Goal: Transaction & Acquisition: Purchase product/service

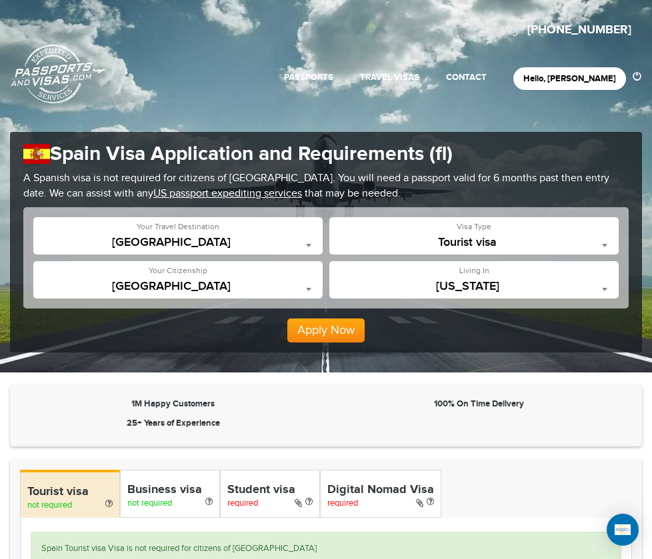
click at [302, 253] on span at bounding box center [308, 245] width 13 height 17
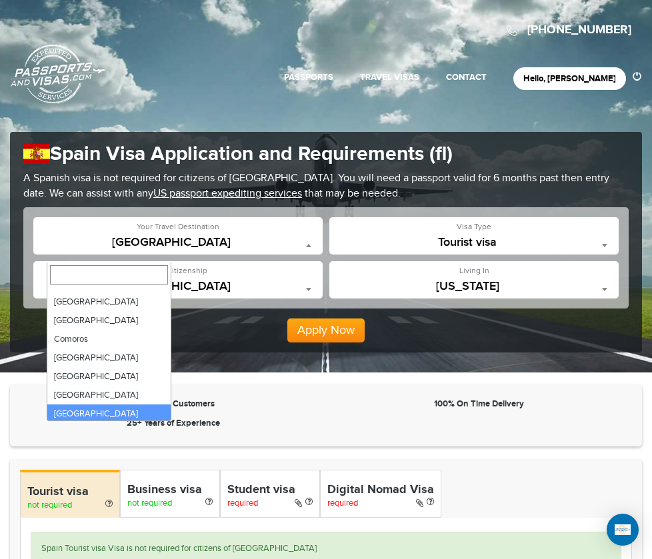
scroll to position [810, 0]
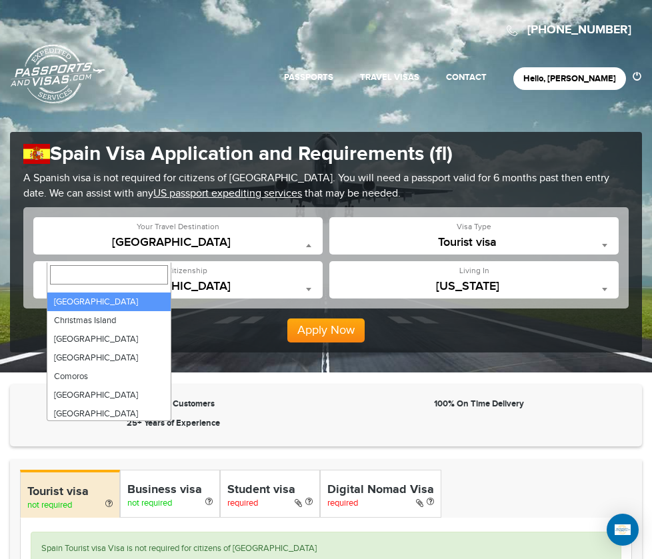
select select "*****"
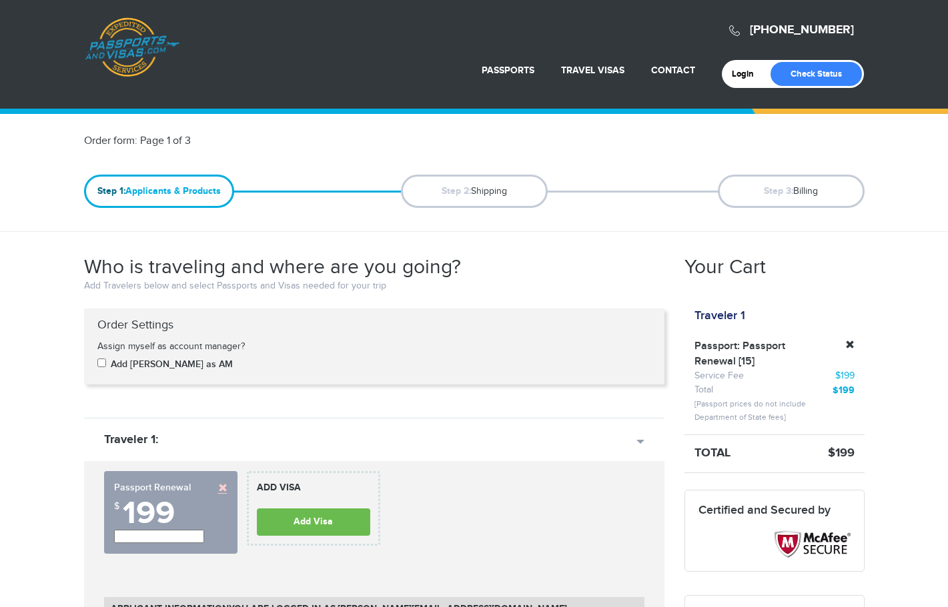
click at [221, 489] on link at bounding box center [222, 487] width 9 height 9
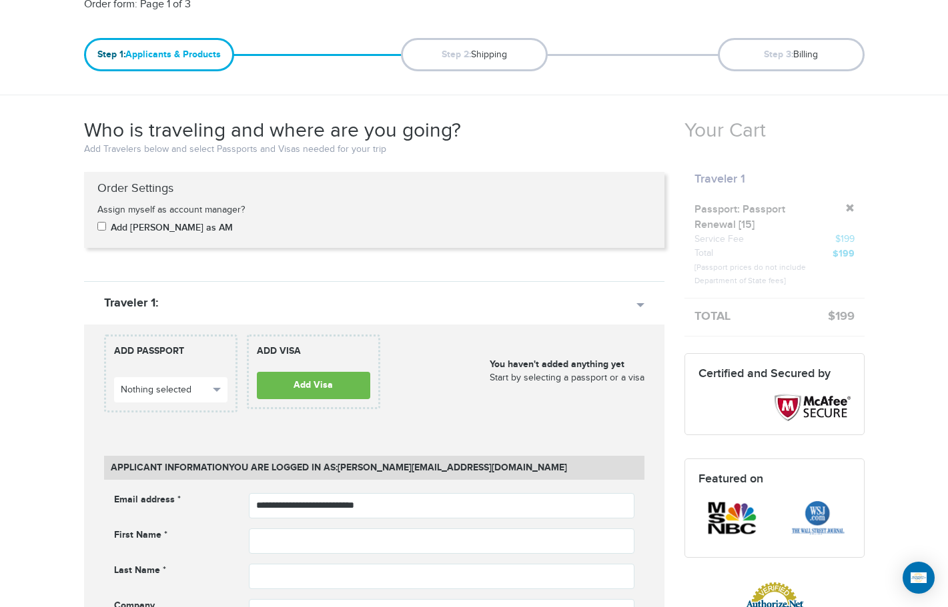
scroll to position [133, 0]
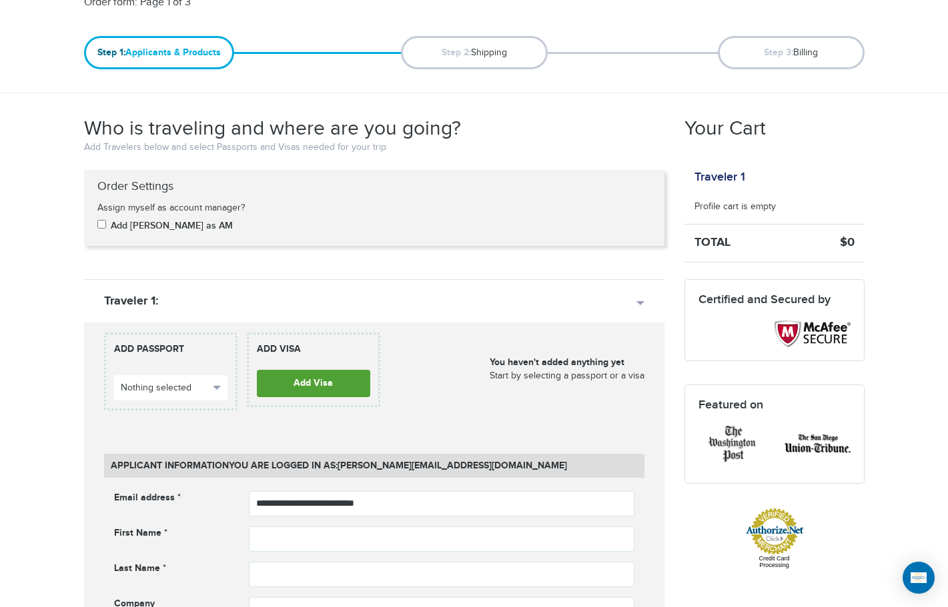
click at [325, 387] on link "Add Visa" at bounding box center [313, 383] width 113 height 27
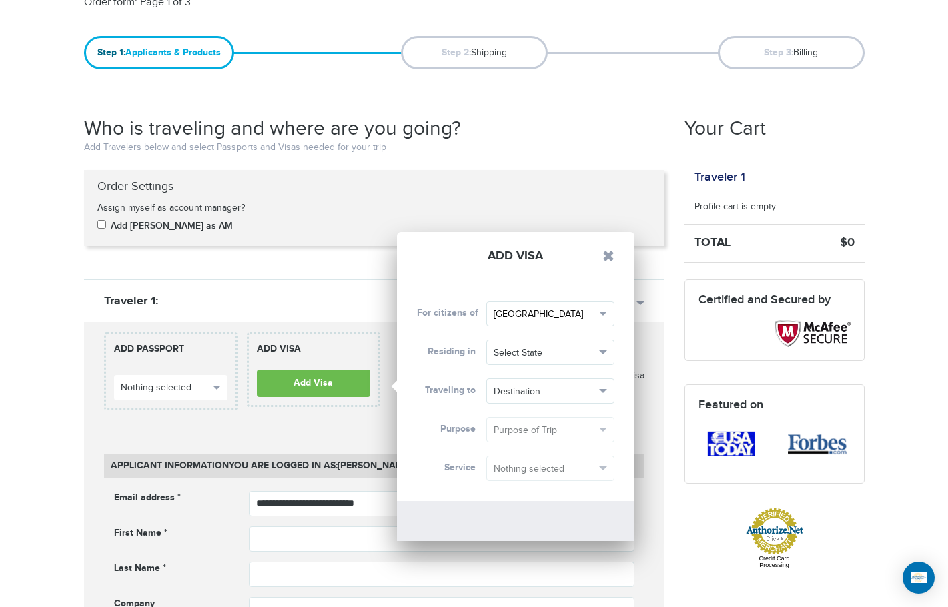
click at [606, 313] on span "button" at bounding box center [603, 314] width 8 height 4
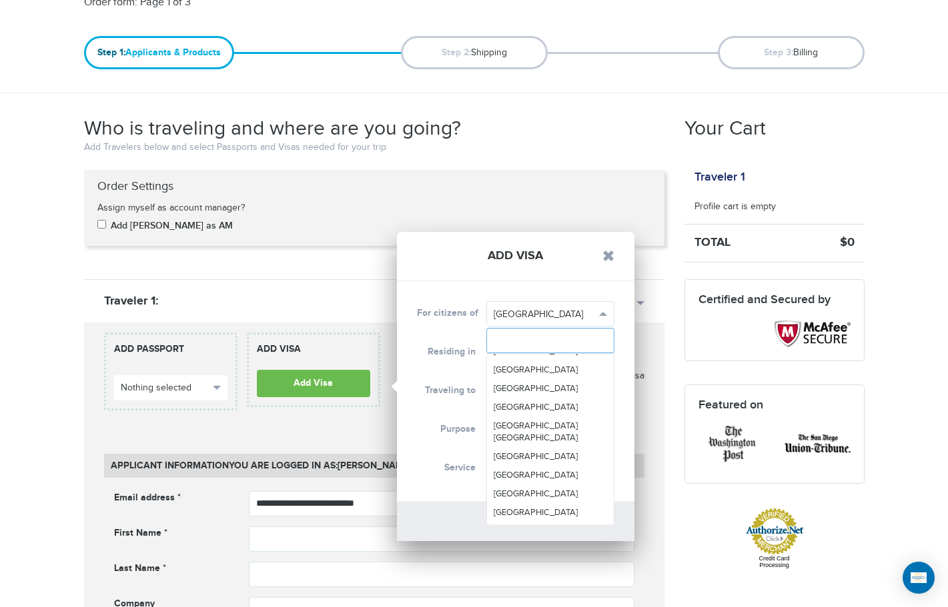
scroll to position [4534, 0]
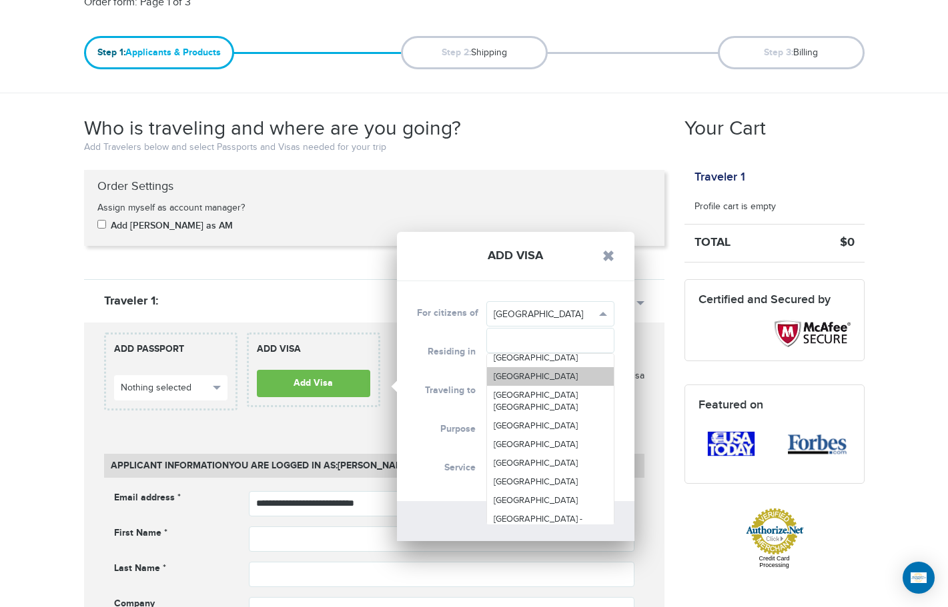
click at [537, 382] on span "[GEOGRAPHIC_DATA]" at bounding box center [535, 376] width 84 height 11
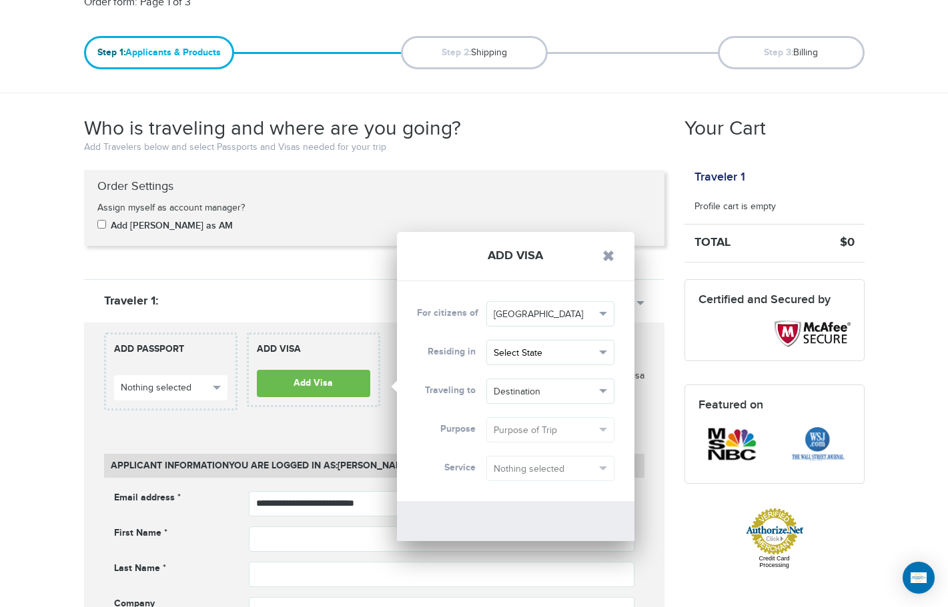
click at [603, 352] on span "button" at bounding box center [603, 353] width 8 height 4
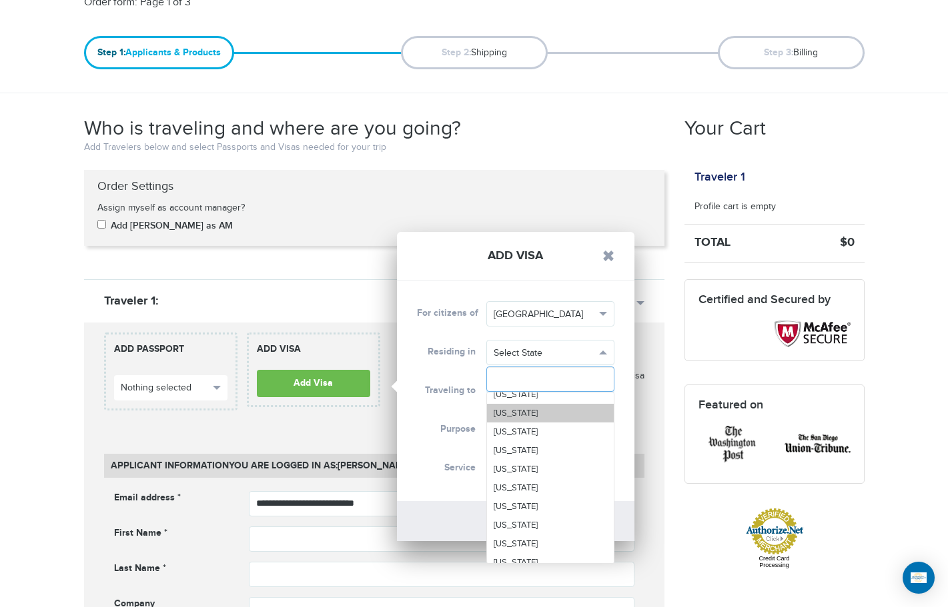
scroll to position [109, 0]
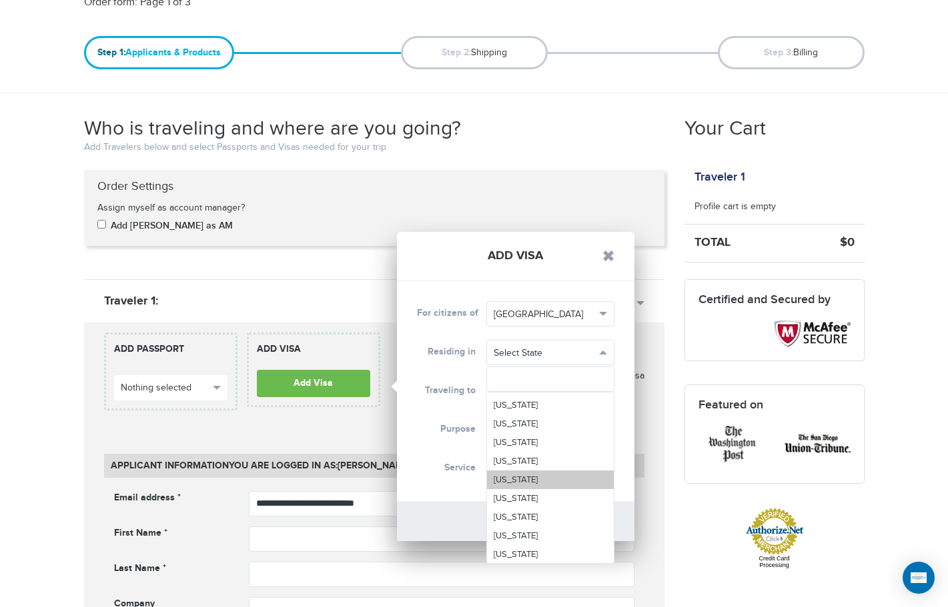
click at [527, 476] on link "[US_STATE]" at bounding box center [550, 480] width 127 height 19
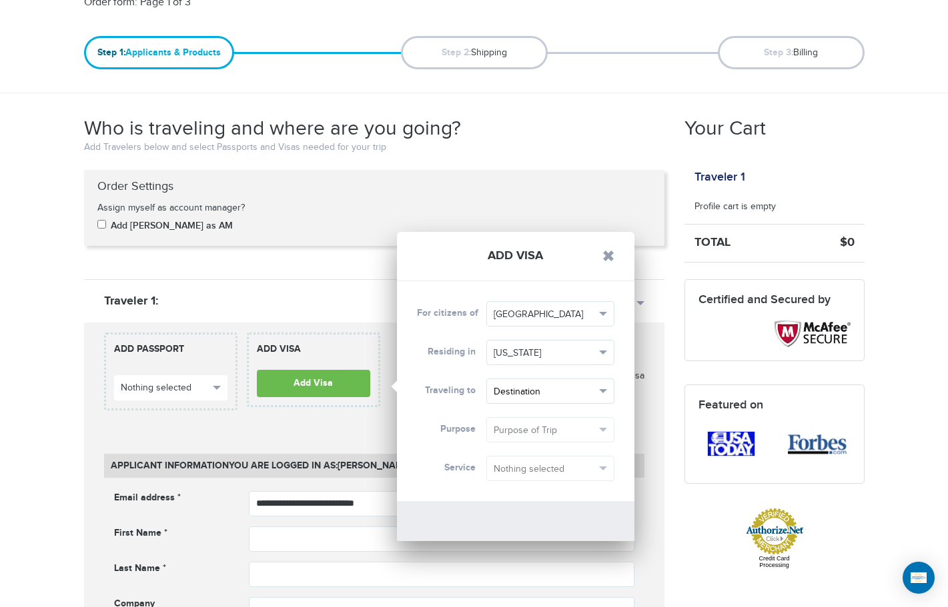
click at [590, 391] on span "Destination" at bounding box center [543, 391] width 101 height 13
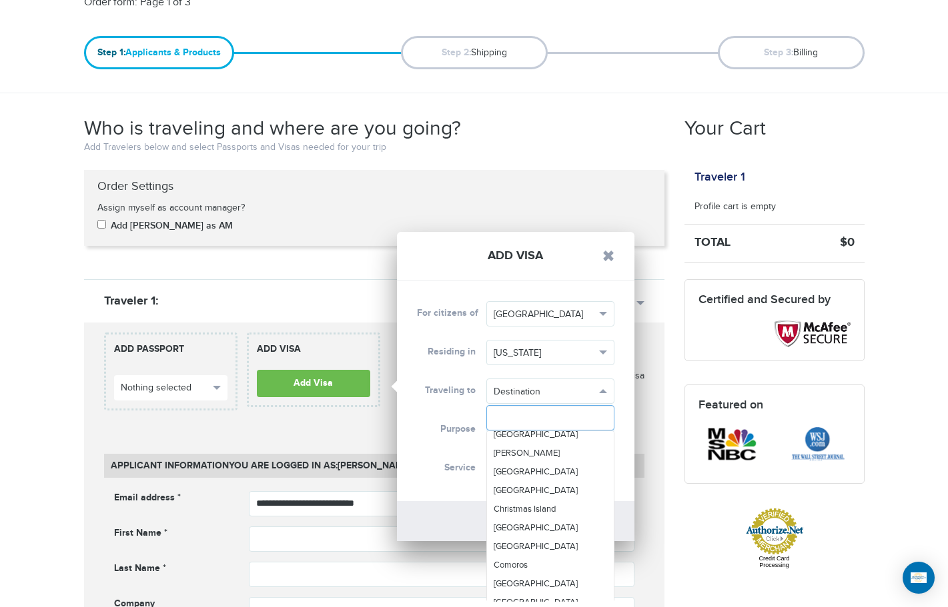
scroll to position [800, 0]
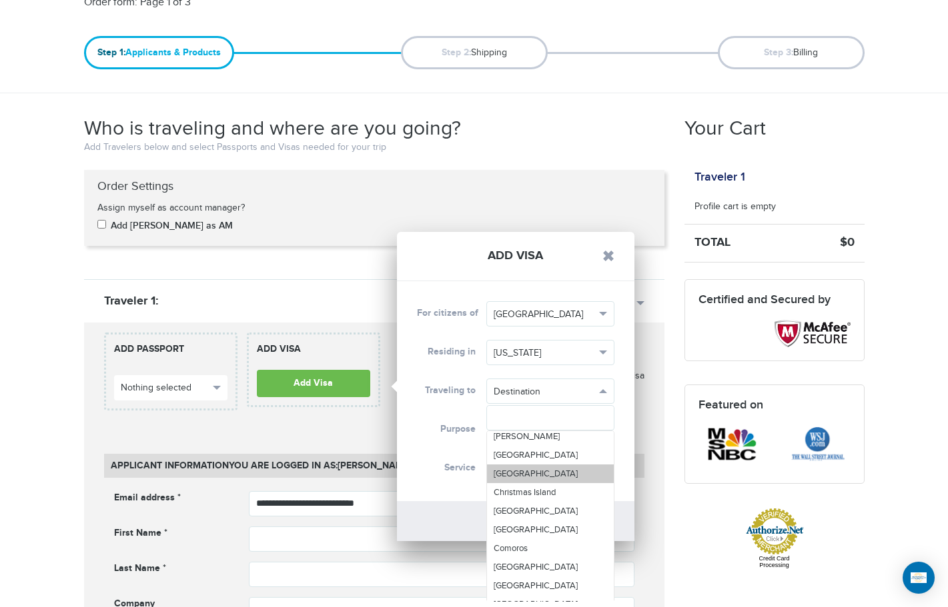
click at [525, 483] on link "[GEOGRAPHIC_DATA]" at bounding box center [550, 474] width 127 height 19
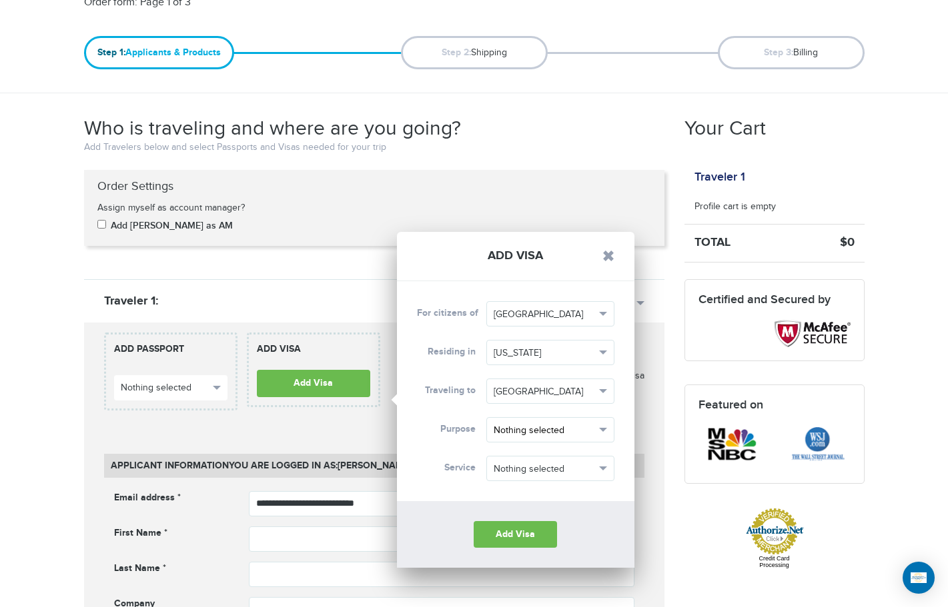
click at [593, 430] on span "Nothing selected" at bounding box center [543, 430] width 101 height 13
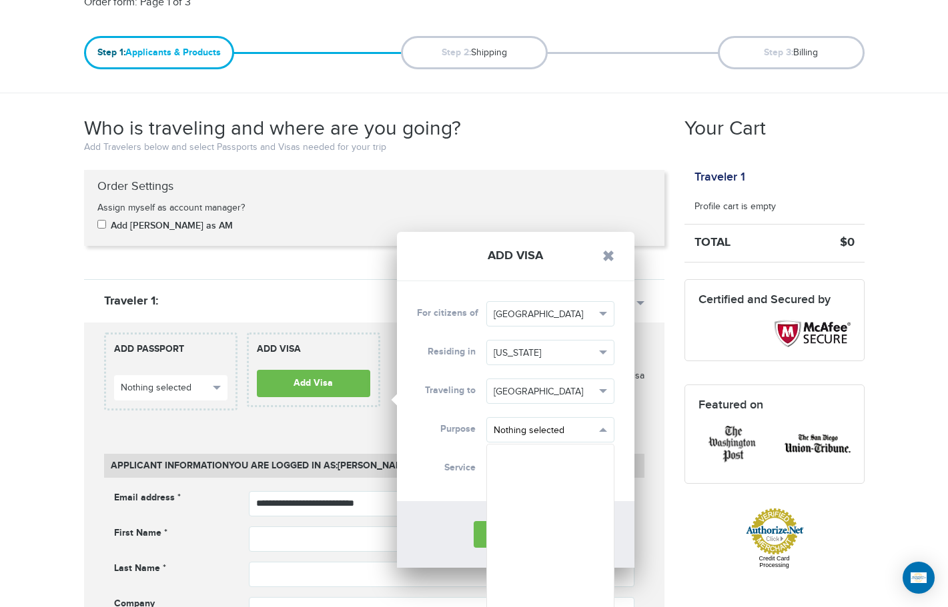
click at [599, 430] on span "button" at bounding box center [603, 430] width 8 height 4
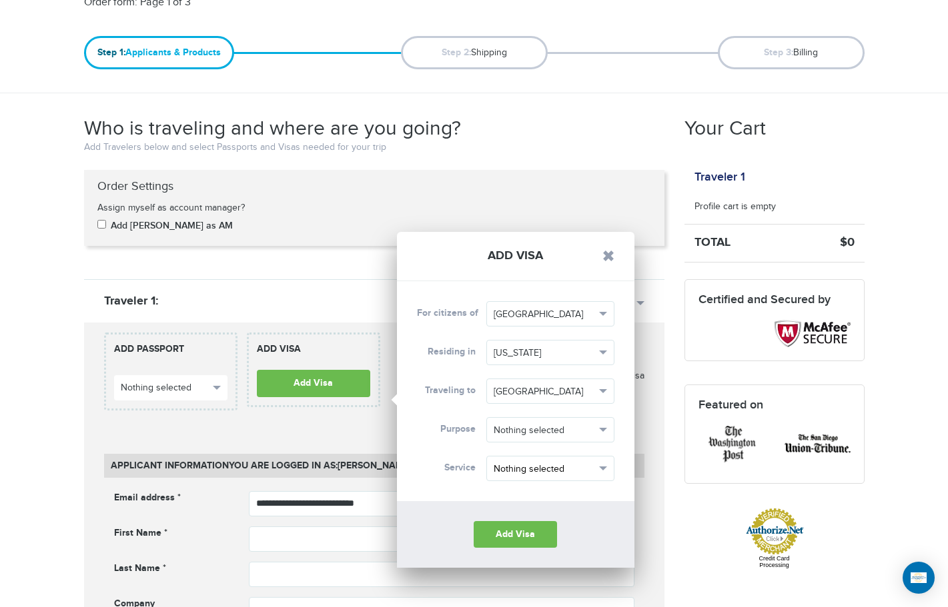
click at [601, 470] on span "button" at bounding box center [603, 469] width 8 height 4
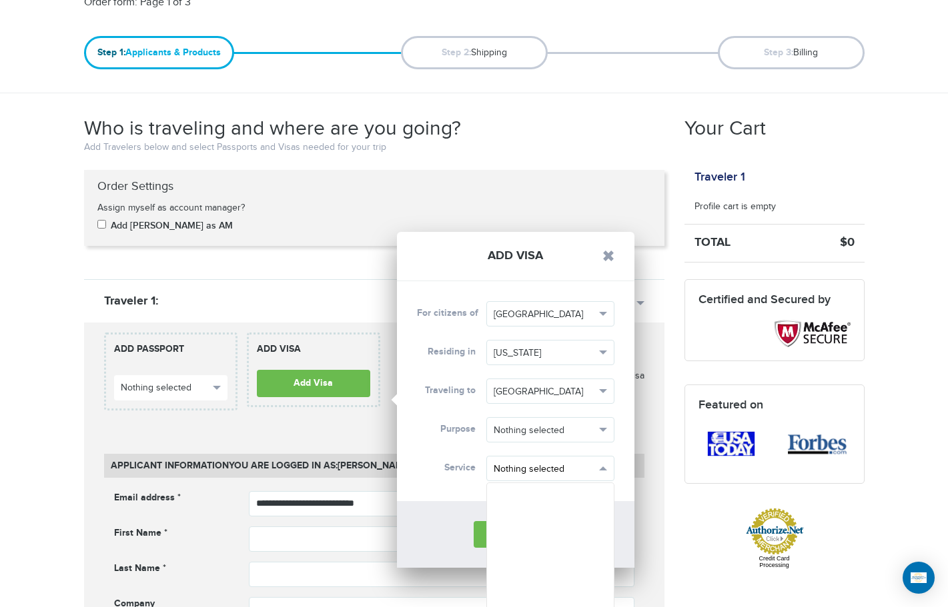
click at [601, 470] on span "button" at bounding box center [603, 469] width 8 height 4
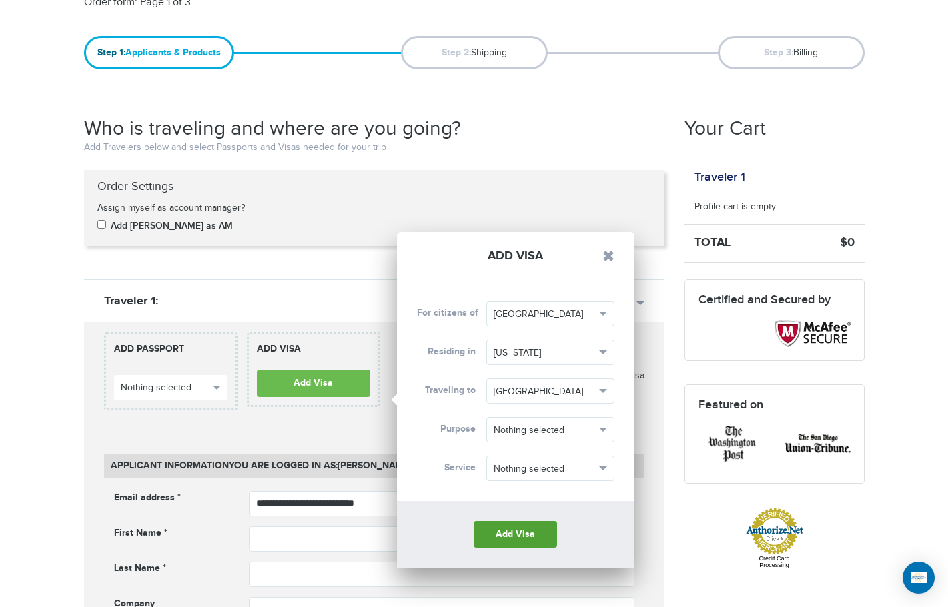
click at [535, 540] on button "Add Visa" at bounding box center [514, 534] width 83 height 27
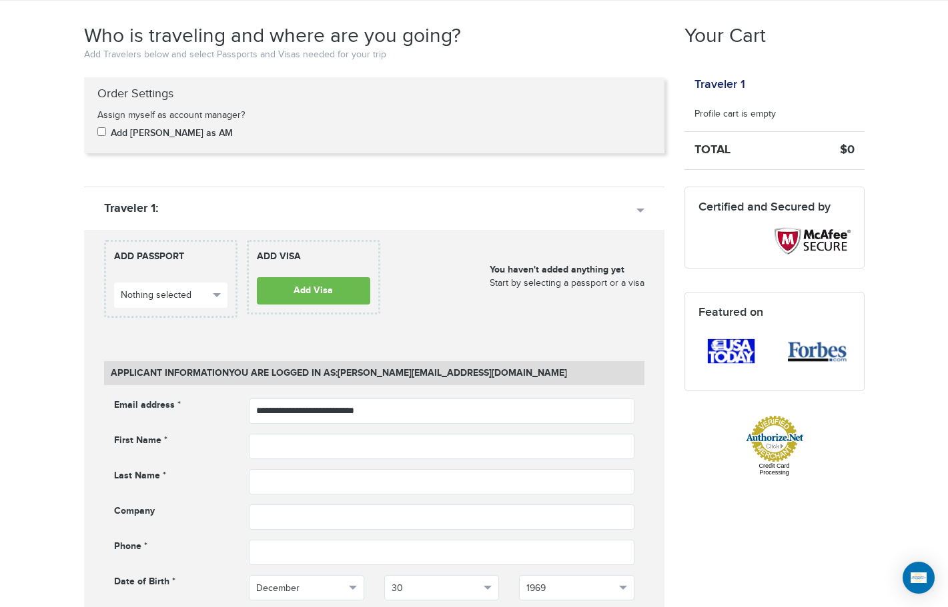
scroll to position [200, 0]
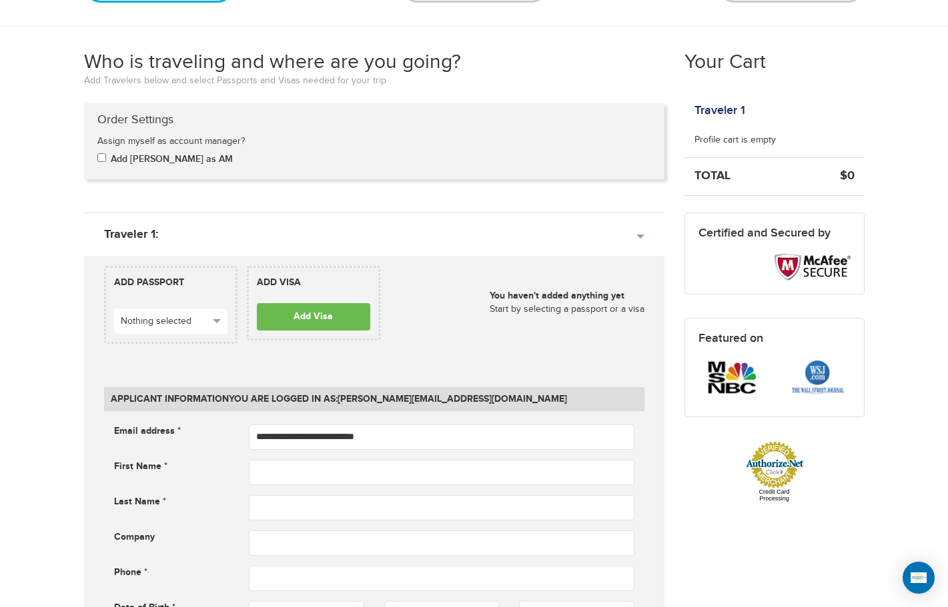
click at [596, 313] on div "You haven't added anything yet Start by selecting a passport or a visa" at bounding box center [566, 302] width 155 height 73
click at [583, 308] on div "You haven't added anything yet Start by selecting a passport or a visa" at bounding box center [566, 302] width 155 height 73
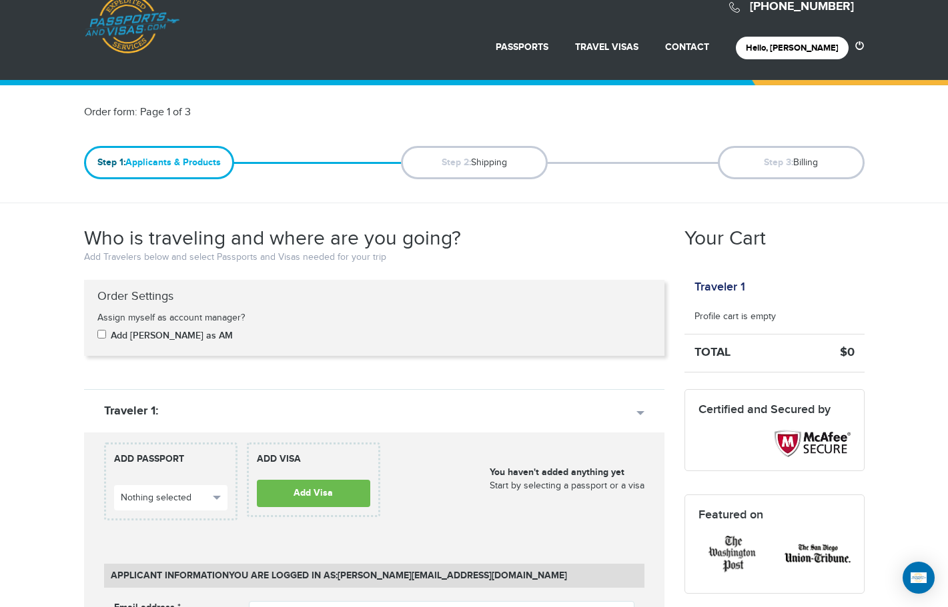
scroll to position [0, 0]
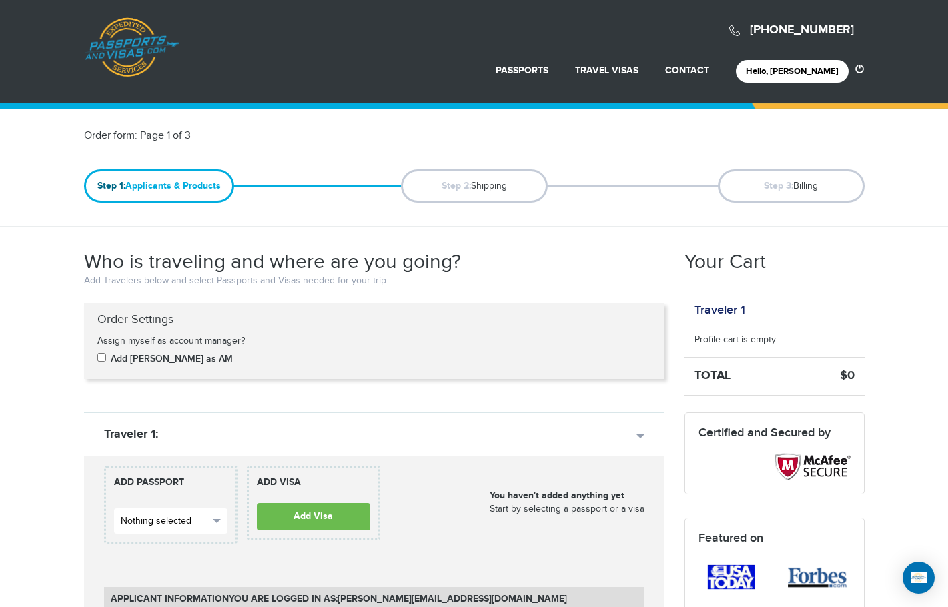
click at [219, 521] on span "button" at bounding box center [217, 521] width 8 height 4
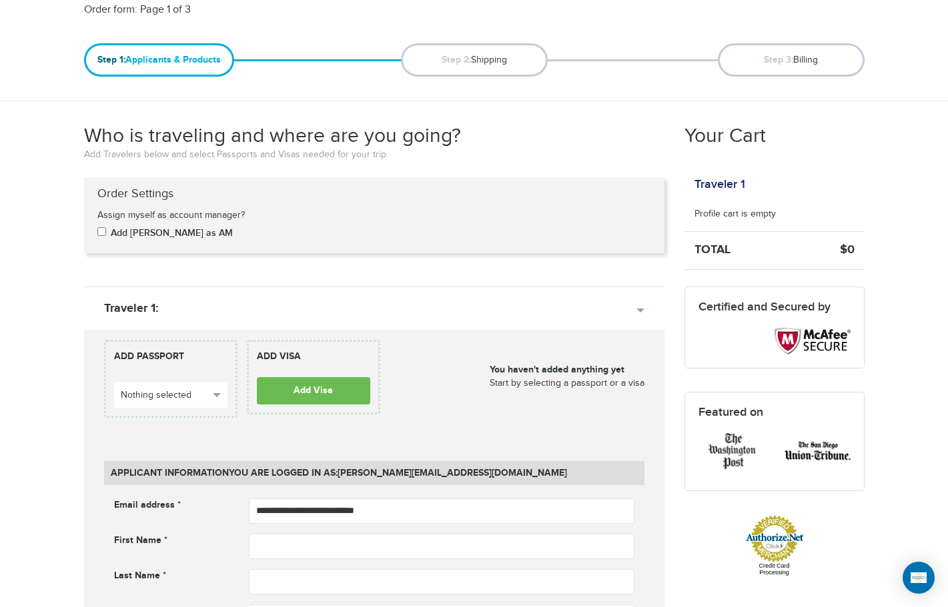
scroll to position [133, 0]
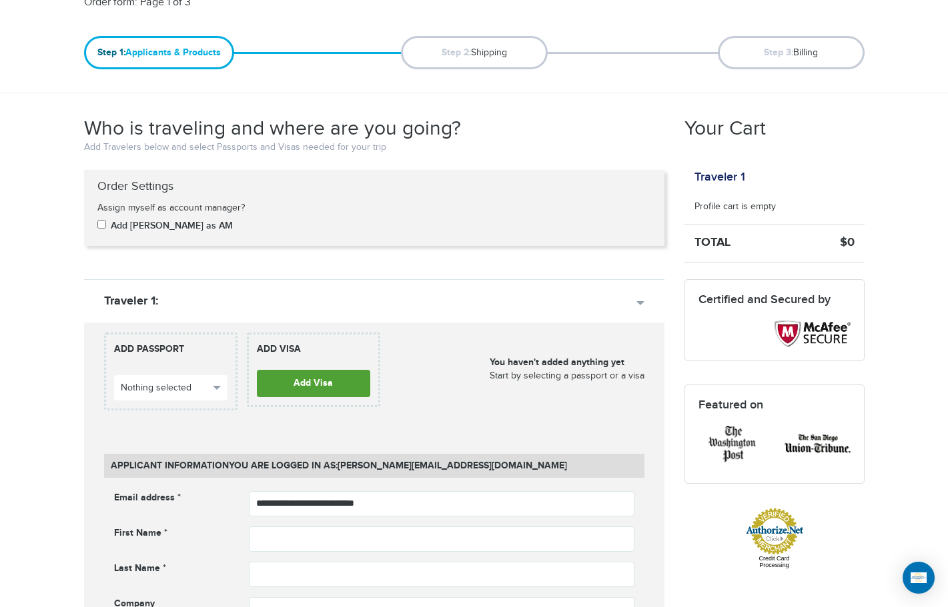
click at [323, 383] on link "Add Visa" at bounding box center [313, 383] width 113 height 27
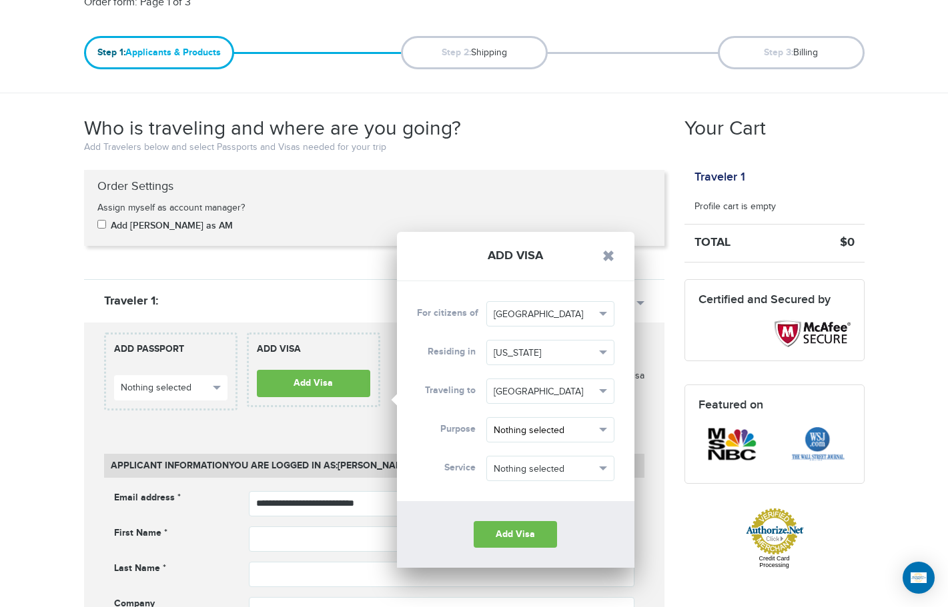
click at [599, 428] on span "button" at bounding box center [603, 430] width 8 height 4
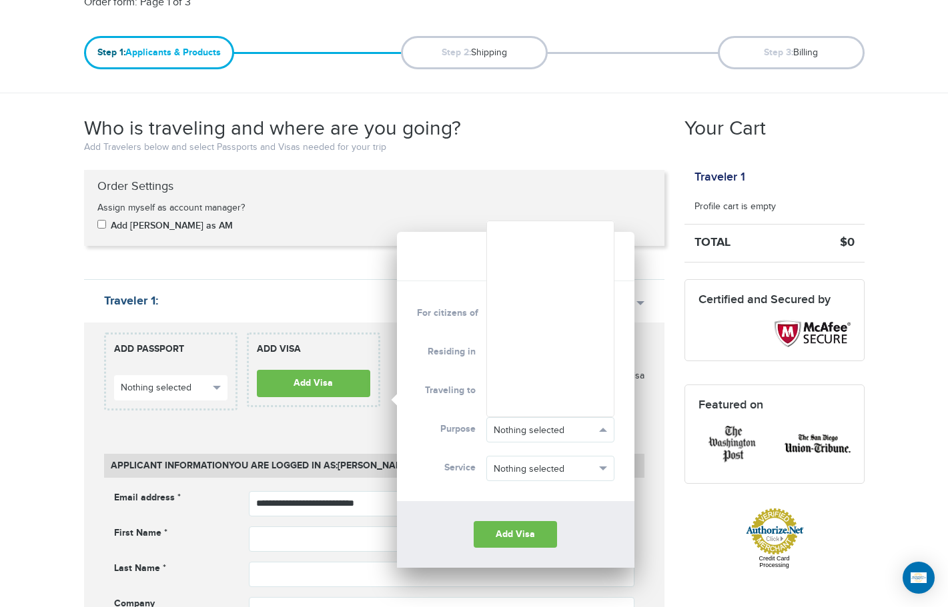
click at [253, 285] on link "Traveler 1:" at bounding box center [374, 300] width 580 height 43
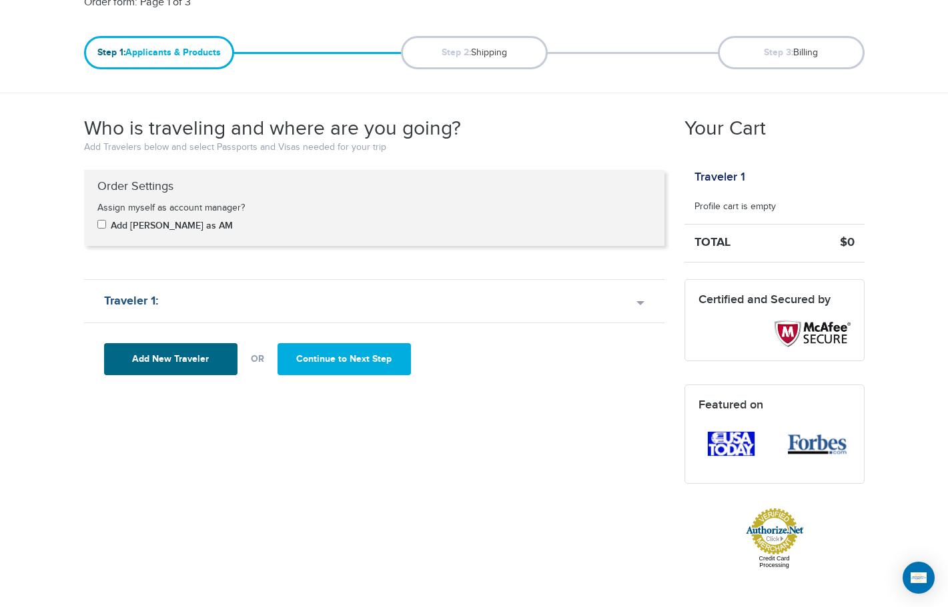
click at [637, 303] on link "Traveler 1:" at bounding box center [374, 300] width 580 height 43
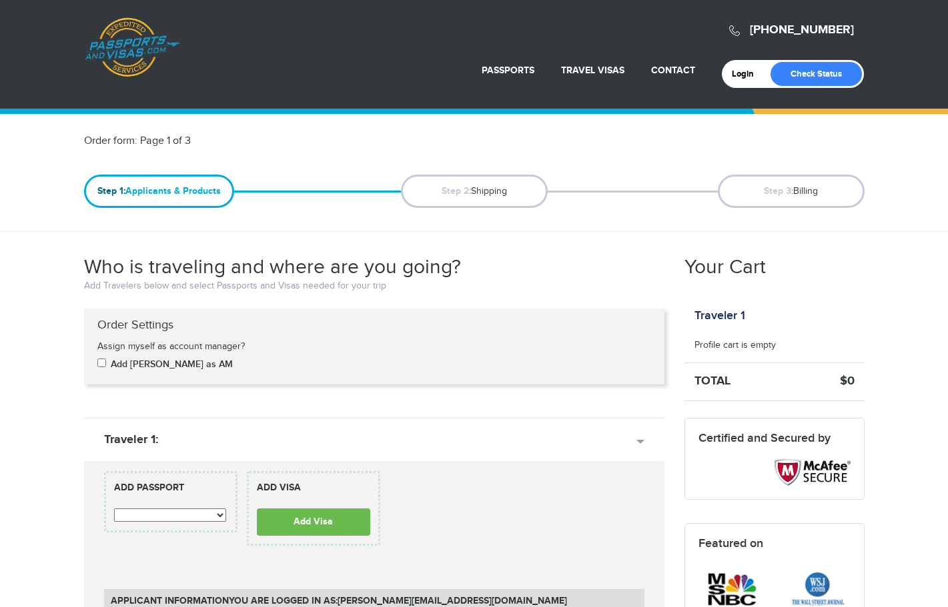
scroll to position [105, 0]
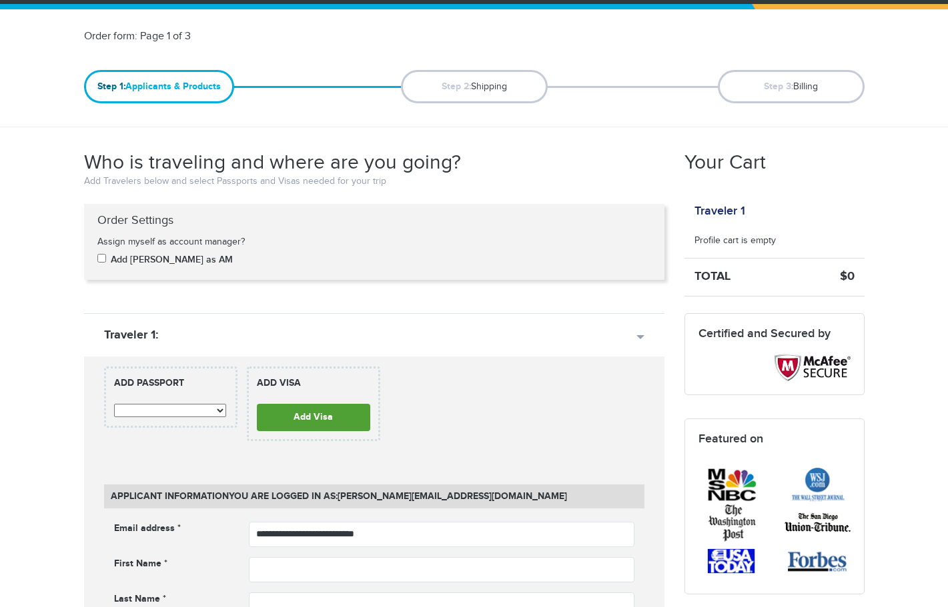
click at [345, 404] on link "Add Visa" at bounding box center [313, 417] width 113 height 27
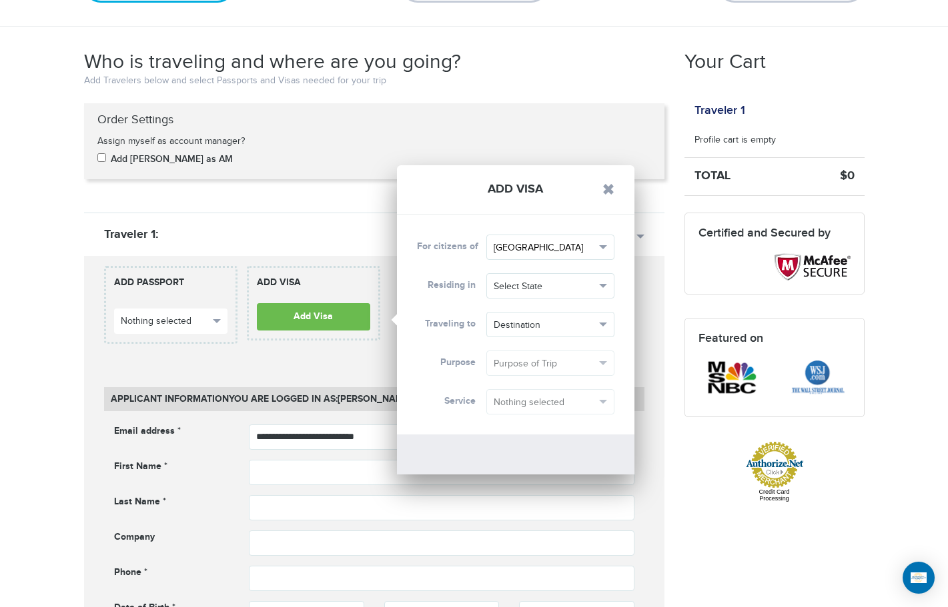
scroll to position [0, 0]
click at [579, 245] on span "[GEOGRAPHIC_DATA]" at bounding box center [543, 247] width 101 height 13
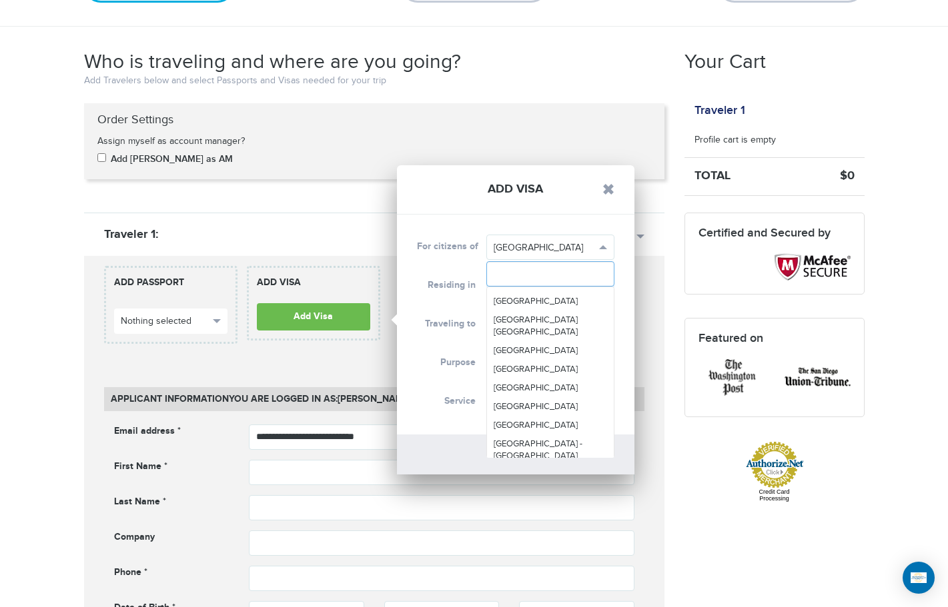
scroll to position [4542, 0]
click at [528, 308] on span "[GEOGRAPHIC_DATA]" at bounding box center [535, 302] width 84 height 11
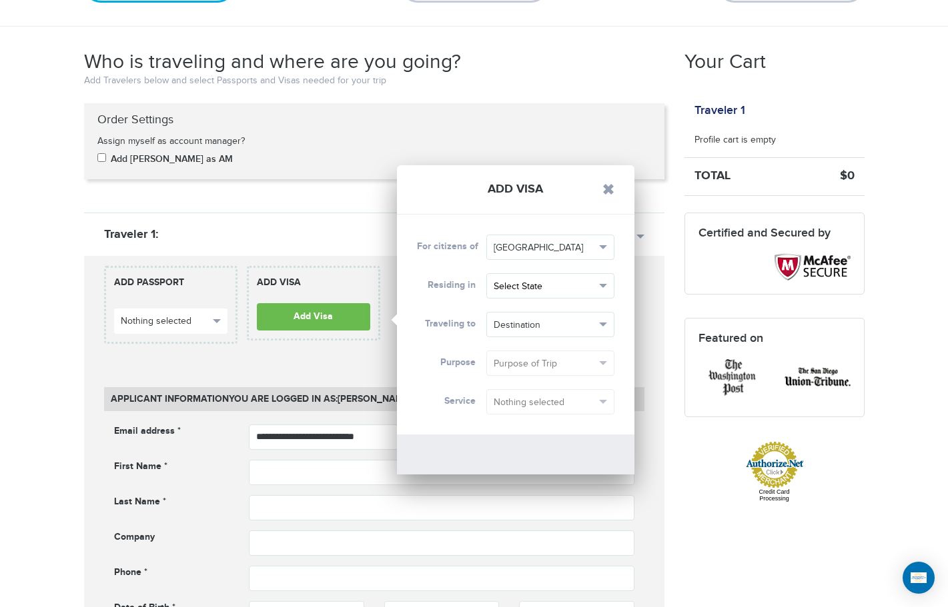
click at [591, 285] on span "Select State" at bounding box center [543, 286] width 101 height 13
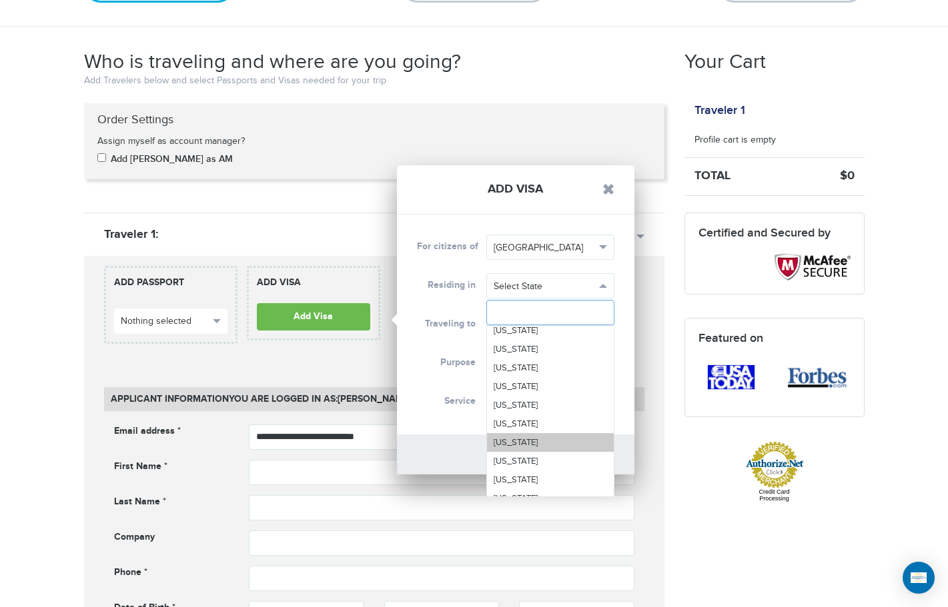
scroll to position [133, 0]
click at [518, 392] on span "[US_STATE]" at bounding box center [515, 388] width 44 height 11
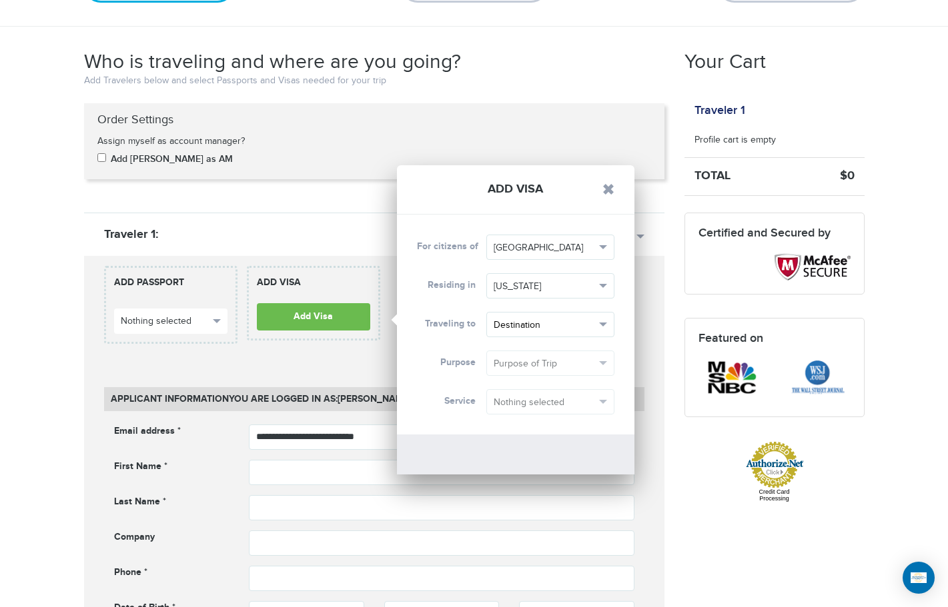
click at [595, 327] on button "Destination" at bounding box center [550, 324] width 128 height 25
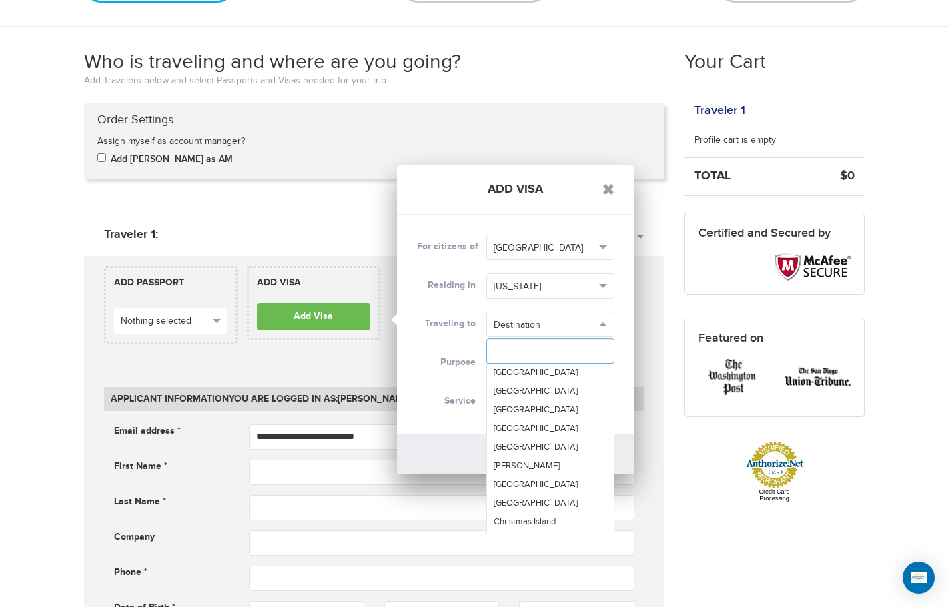
scroll to position [734, 0]
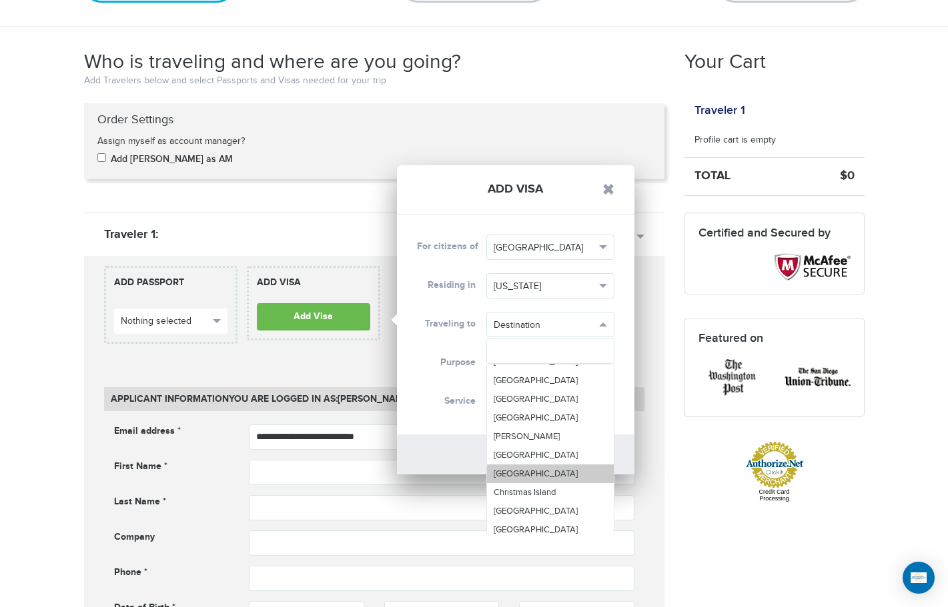
click at [520, 483] on link "[GEOGRAPHIC_DATA]" at bounding box center [550, 474] width 127 height 19
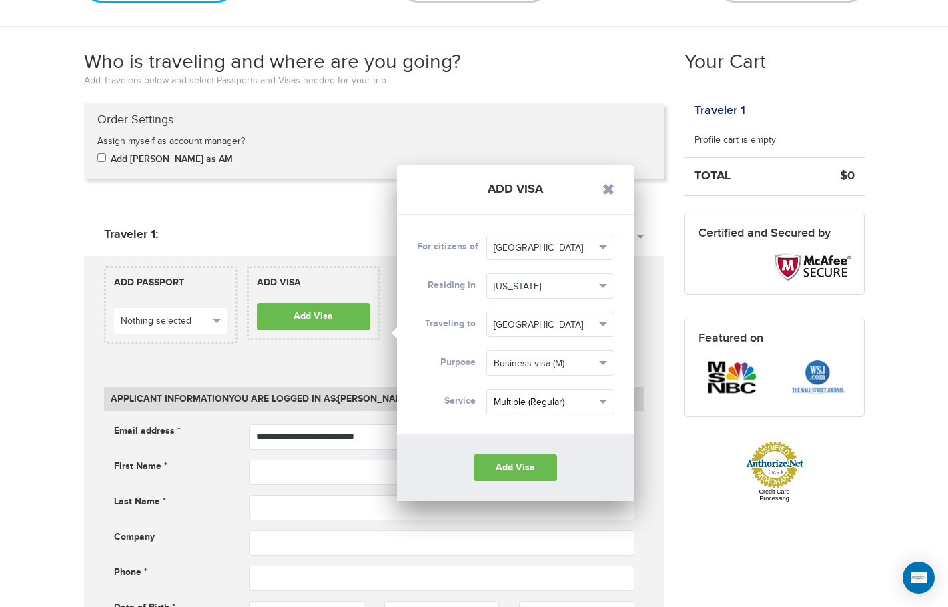
click at [601, 400] on span "button" at bounding box center [603, 402] width 8 height 4
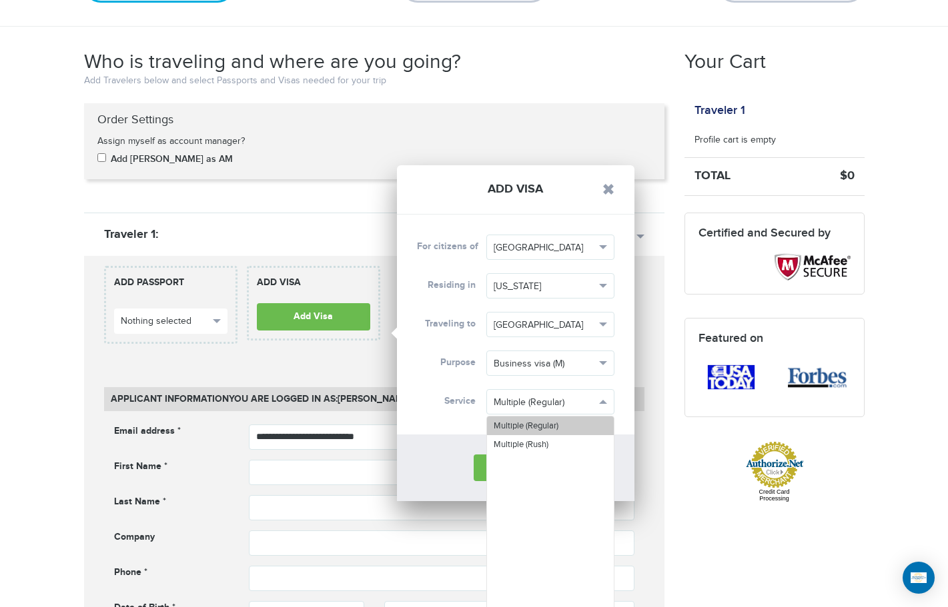
click at [553, 430] on span "Multiple (Regular)" at bounding box center [525, 426] width 65 height 11
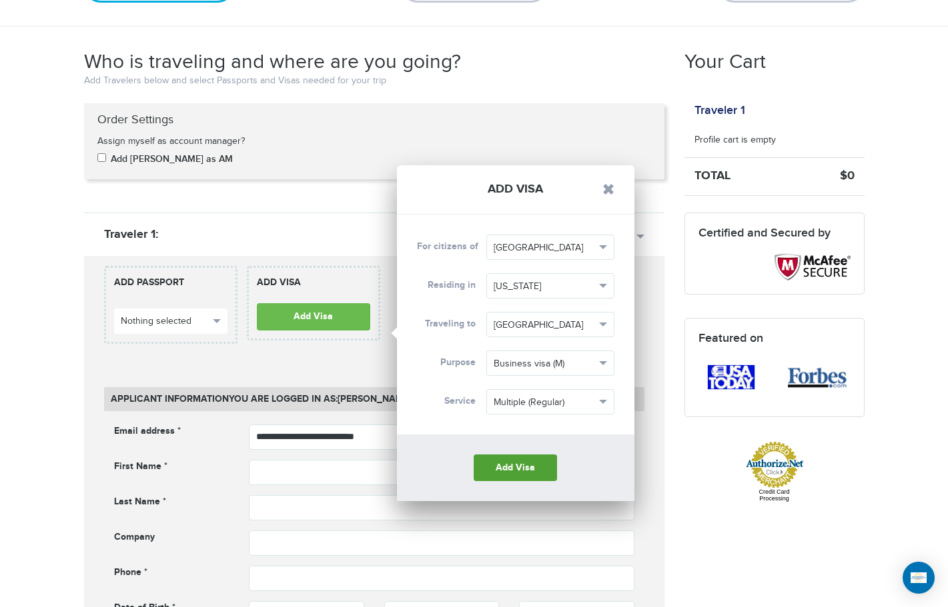
click at [524, 472] on button "Add Visa" at bounding box center [514, 468] width 83 height 27
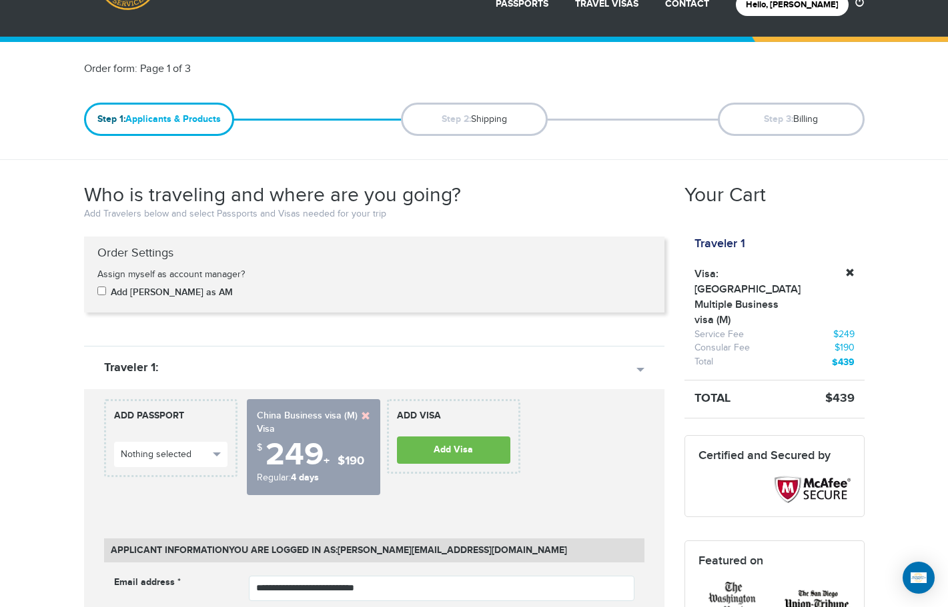
scroll to position [0, 0]
